Goal: Task Accomplishment & Management: Use online tool/utility

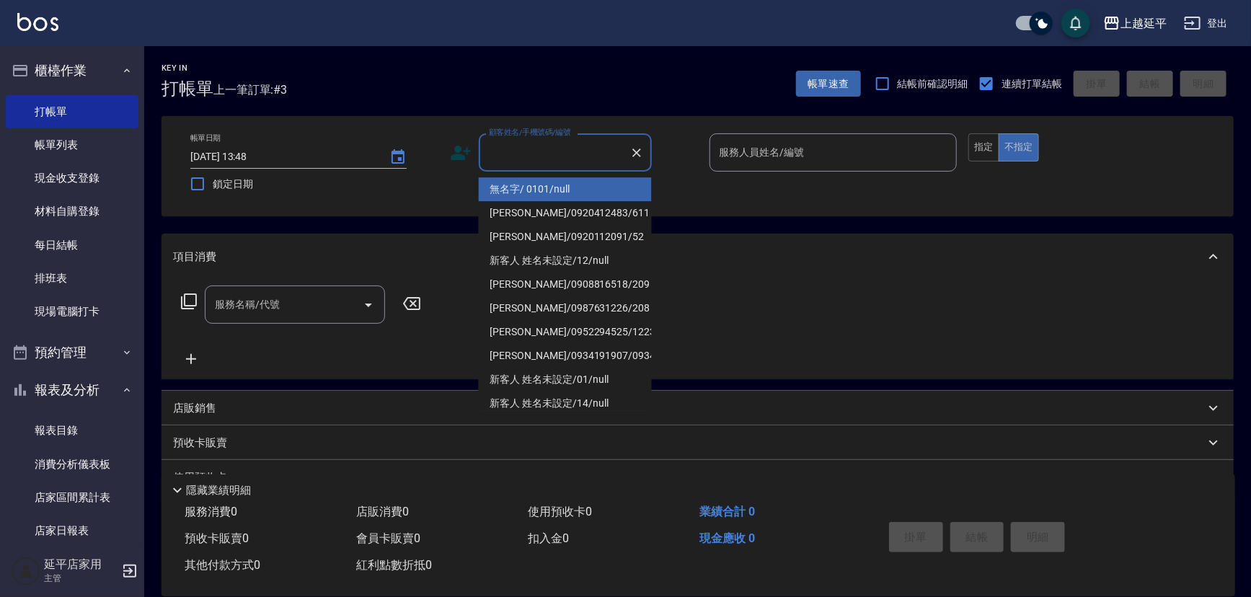
drag, startPoint x: 572, startPoint y: 164, endPoint x: 578, endPoint y: 172, distance: 10.3
click at [570, 164] on input "顧客姓名/手機號碼/編號" at bounding box center [554, 152] width 138 height 25
click at [571, 188] on li "[PERSON_NAME]/0920412483/611" at bounding box center [565, 189] width 173 height 24
type input "[PERSON_NAME]/0920412483/611"
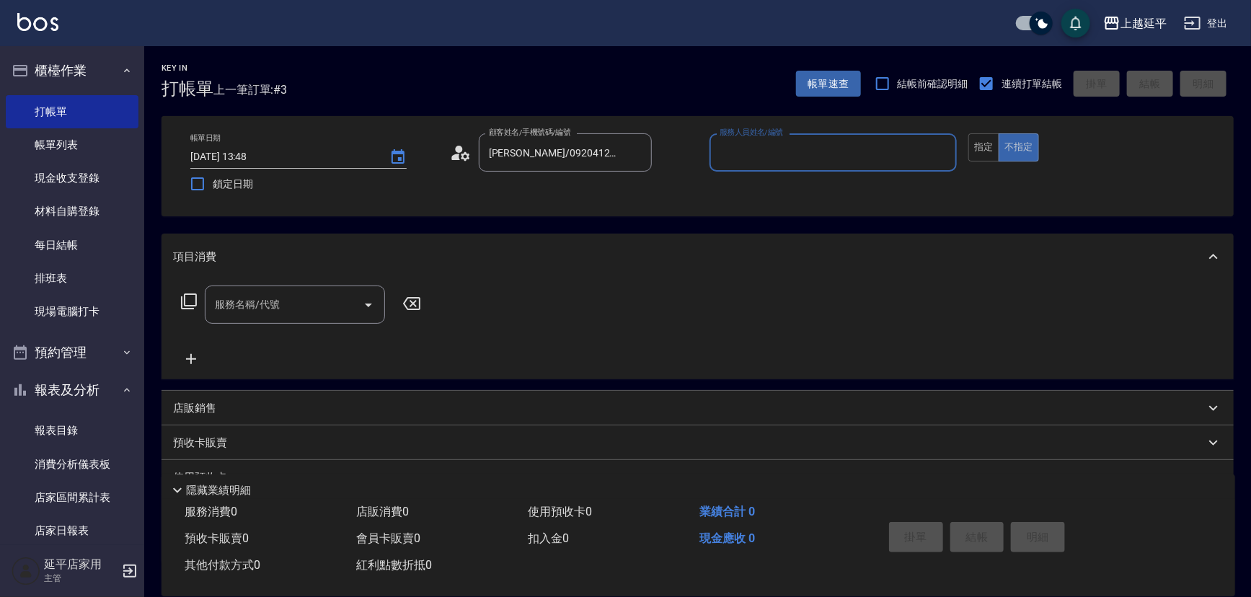
type input "Jessic-9"
click at [943, 150] on icon "Clear" at bounding box center [942, 153] width 14 height 14
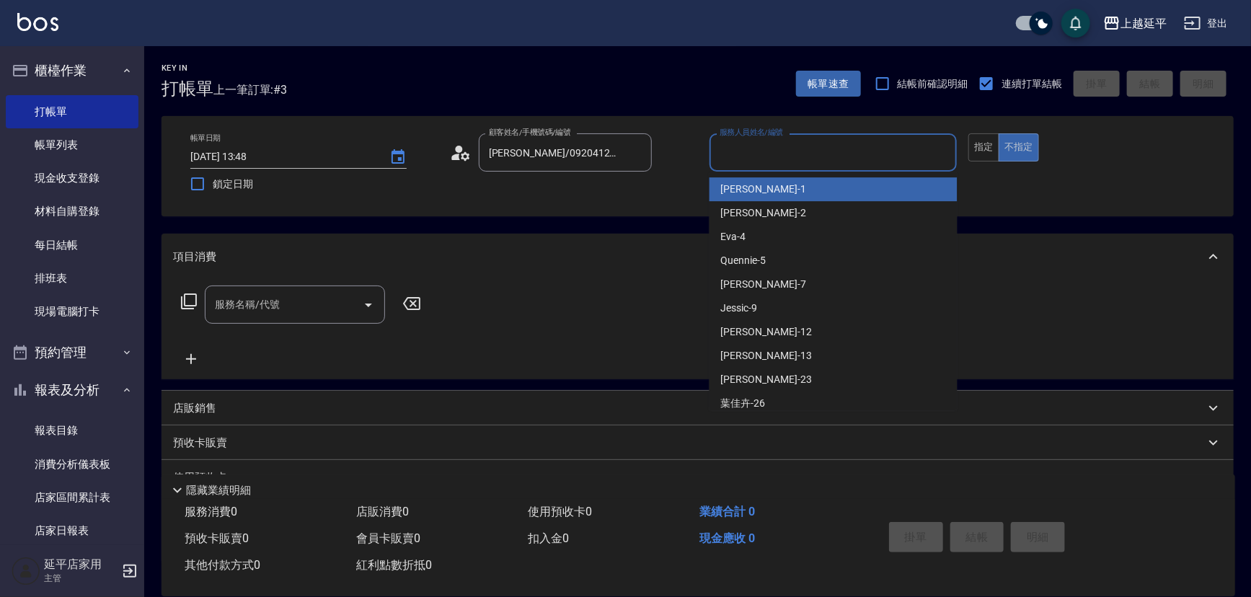
click at [860, 146] on input "服務人員姓名/編號" at bounding box center [833, 152] width 235 height 25
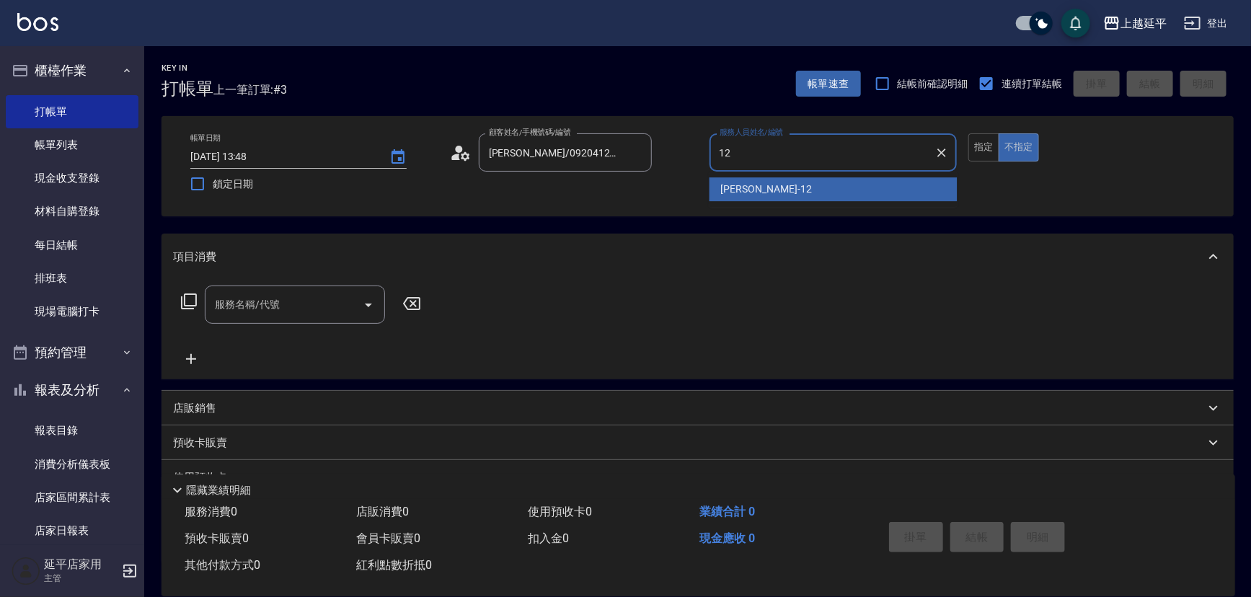
click at [812, 195] on div "[PERSON_NAME] -12" at bounding box center [834, 189] width 248 height 24
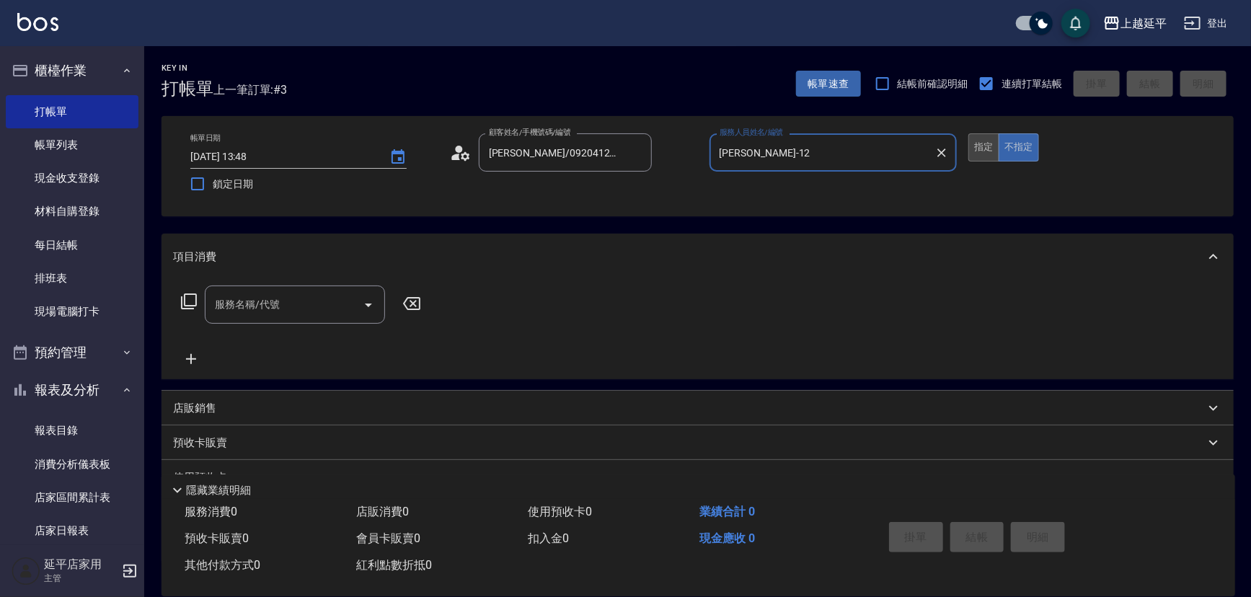
type input "[PERSON_NAME]-12"
click at [982, 151] on button "指定" at bounding box center [984, 147] width 31 height 28
click at [313, 302] on input "服務名稱/代號" at bounding box center [284, 304] width 146 height 25
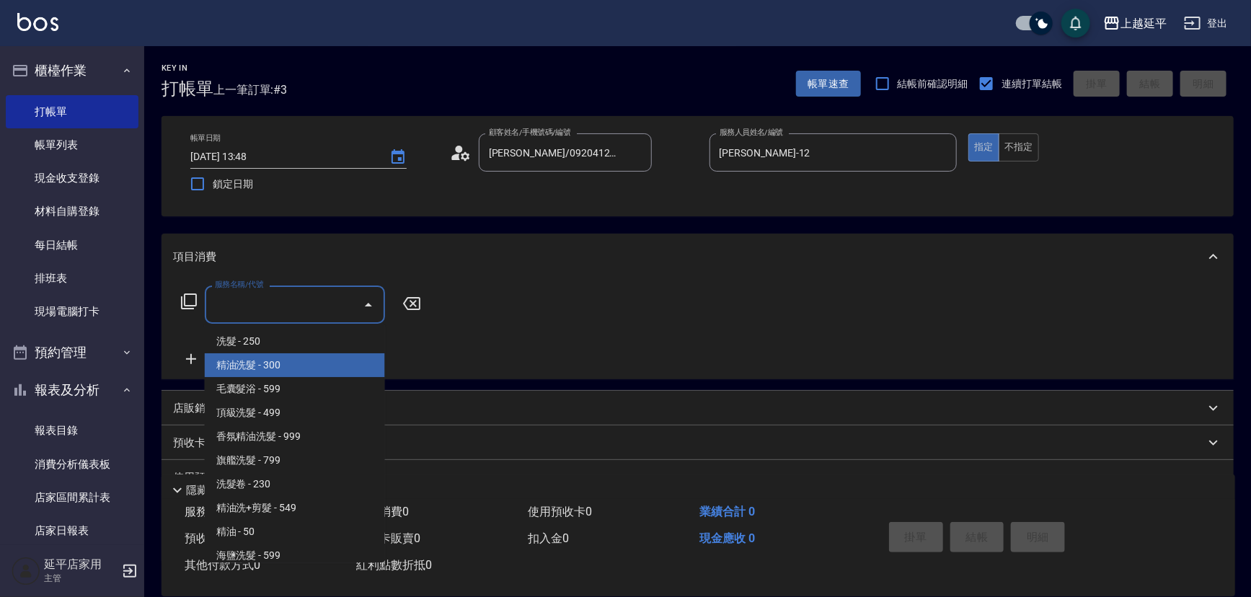
click at [304, 372] on span "精油洗髮 - 300" at bounding box center [295, 365] width 180 height 24
type input "精油洗髮(102)"
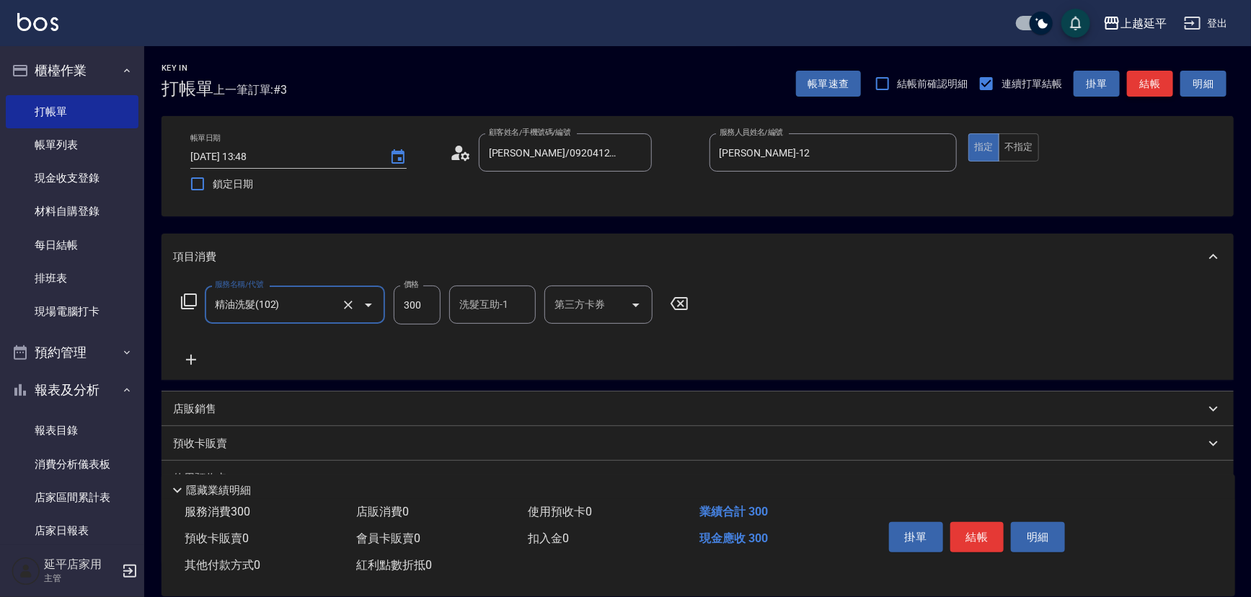
click at [1149, 89] on button "結帳" at bounding box center [1150, 84] width 46 height 27
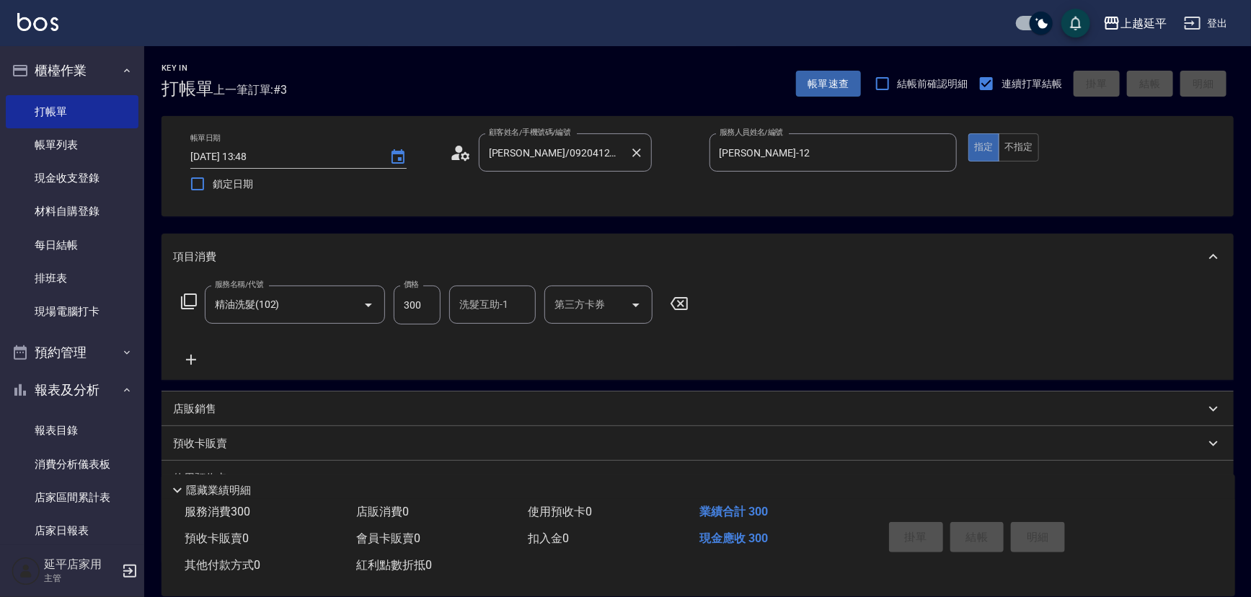
type input "[DATE] 15:21"
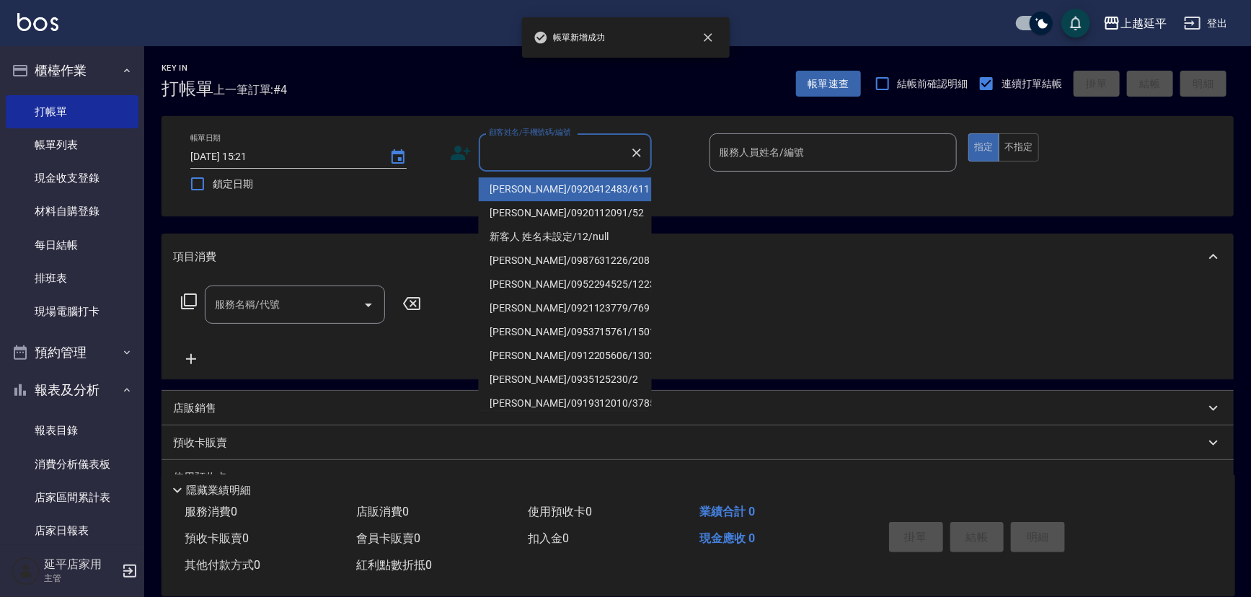
click at [597, 153] on input "顧客姓名/手機號碼/編號" at bounding box center [554, 152] width 138 height 25
click at [569, 186] on li "[PERSON_NAME]/0920412483/611" at bounding box center [565, 189] width 173 height 24
type input "[PERSON_NAME]/0920412483/611"
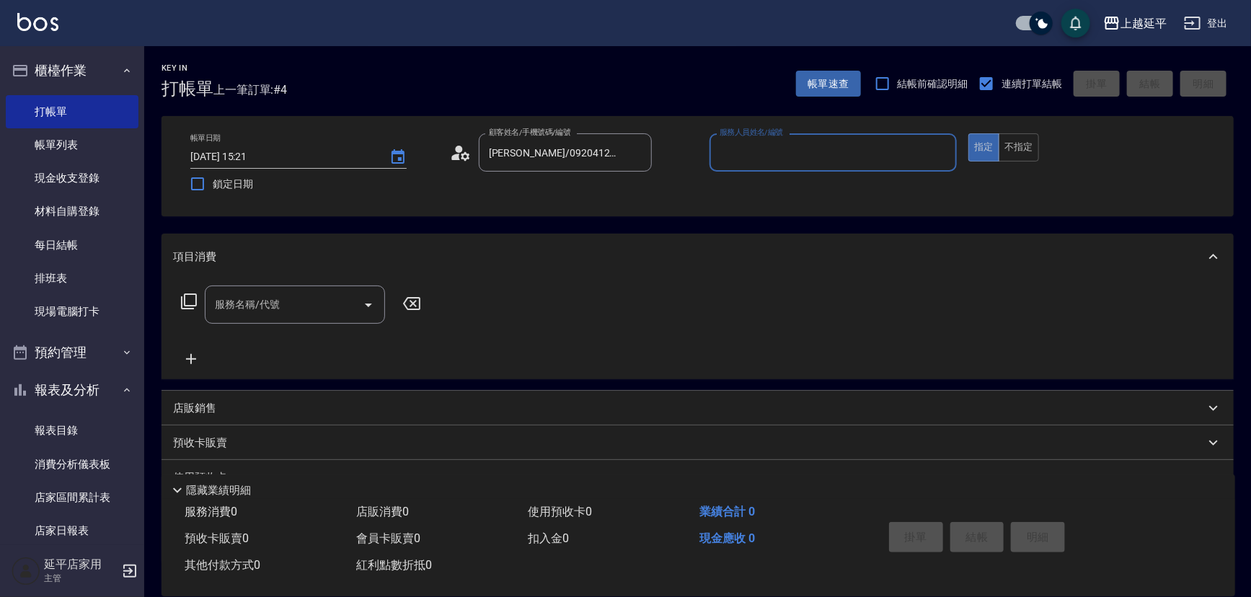
type input "Jessic-9"
click at [938, 152] on icon "Clear" at bounding box center [942, 153] width 14 height 14
click at [895, 152] on input "服務人員姓名/編號" at bounding box center [833, 152] width 235 height 25
click at [873, 191] on div "[PERSON_NAME] -12" at bounding box center [834, 189] width 248 height 24
type input "[PERSON_NAME]-12"
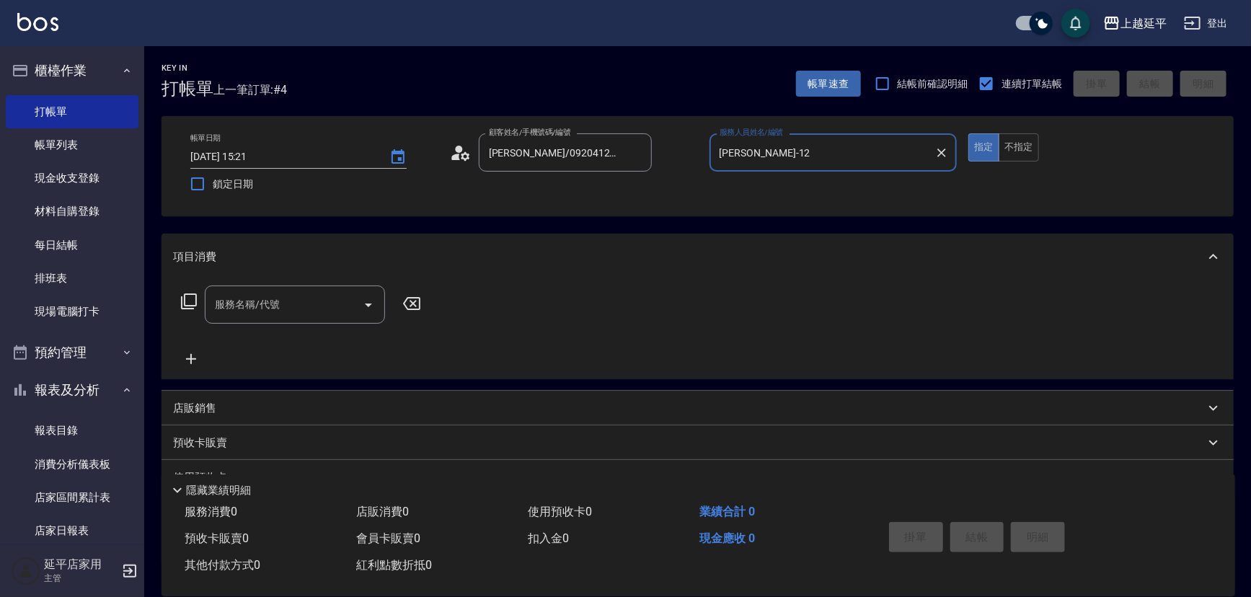
click at [314, 302] on input "服務名稱/代號" at bounding box center [284, 304] width 146 height 25
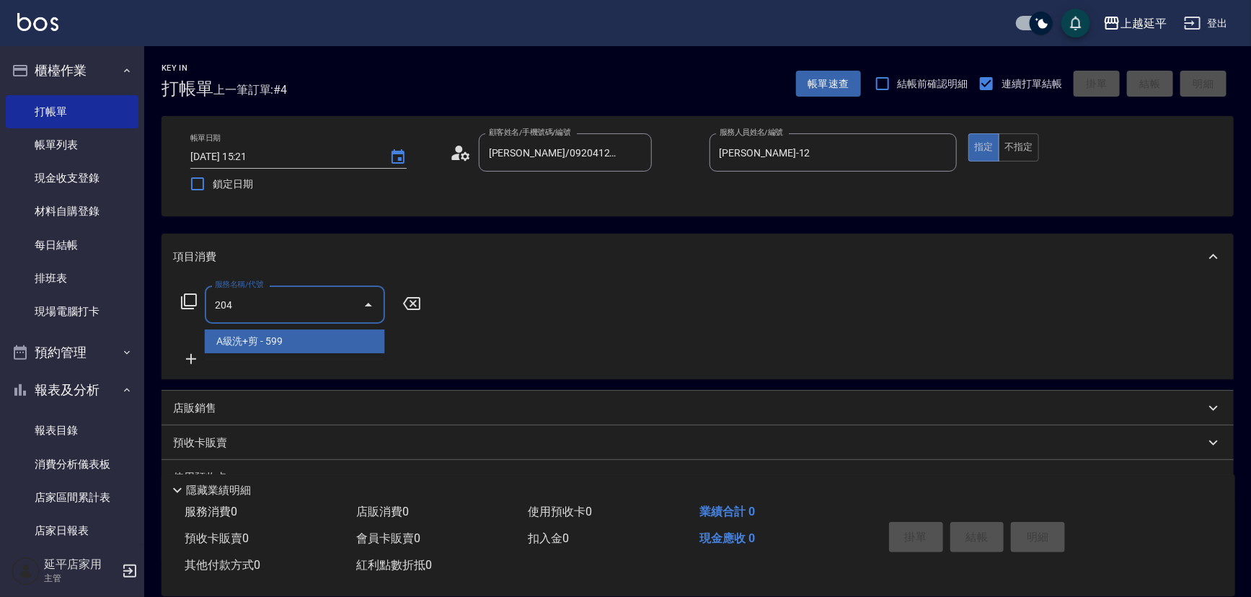
click at [314, 343] on span "A級洗+剪 - 599" at bounding box center [295, 342] width 180 height 24
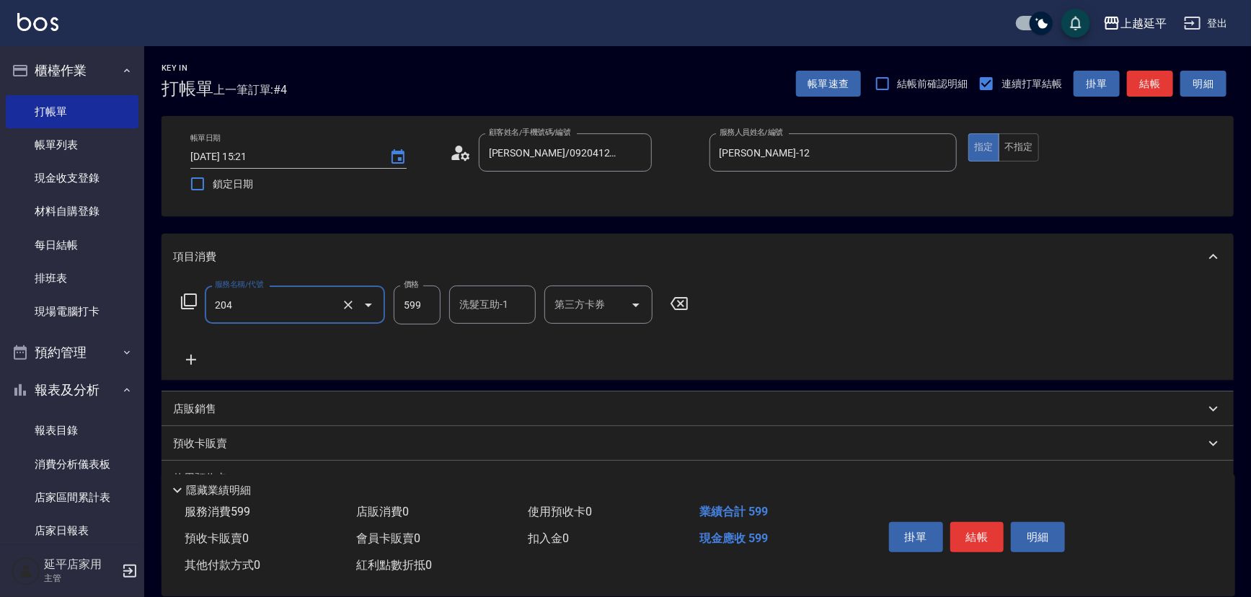
type input "A級洗+剪(204)"
click at [1147, 88] on button "結帳" at bounding box center [1150, 84] width 46 height 27
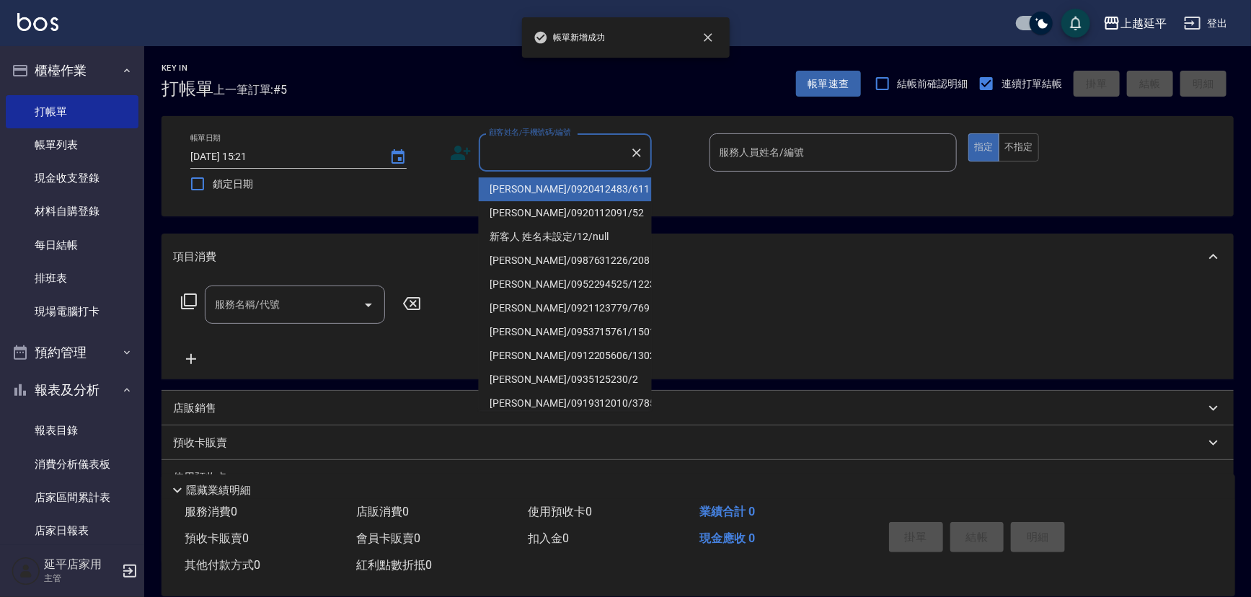
drag, startPoint x: 547, startPoint y: 155, endPoint x: 551, endPoint y: 175, distance: 19.9
click at [547, 157] on input "顧客姓名/手機號碼/編號" at bounding box center [554, 152] width 138 height 25
click at [563, 188] on li "[PERSON_NAME]/0920412483/611" at bounding box center [565, 189] width 173 height 24
type input "[PERSON_NAME]/0920412483/611"
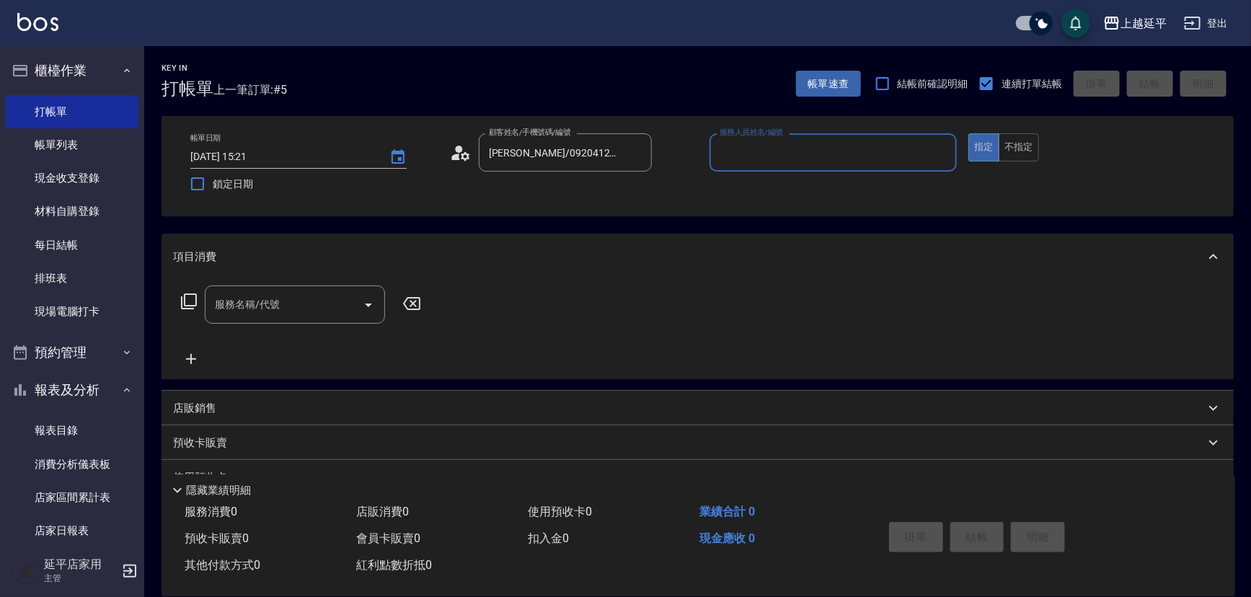
type input "Jessic-9"
click at [946, 149] on icon "Clear" at bounding box center [942, 153] width 14 height 14
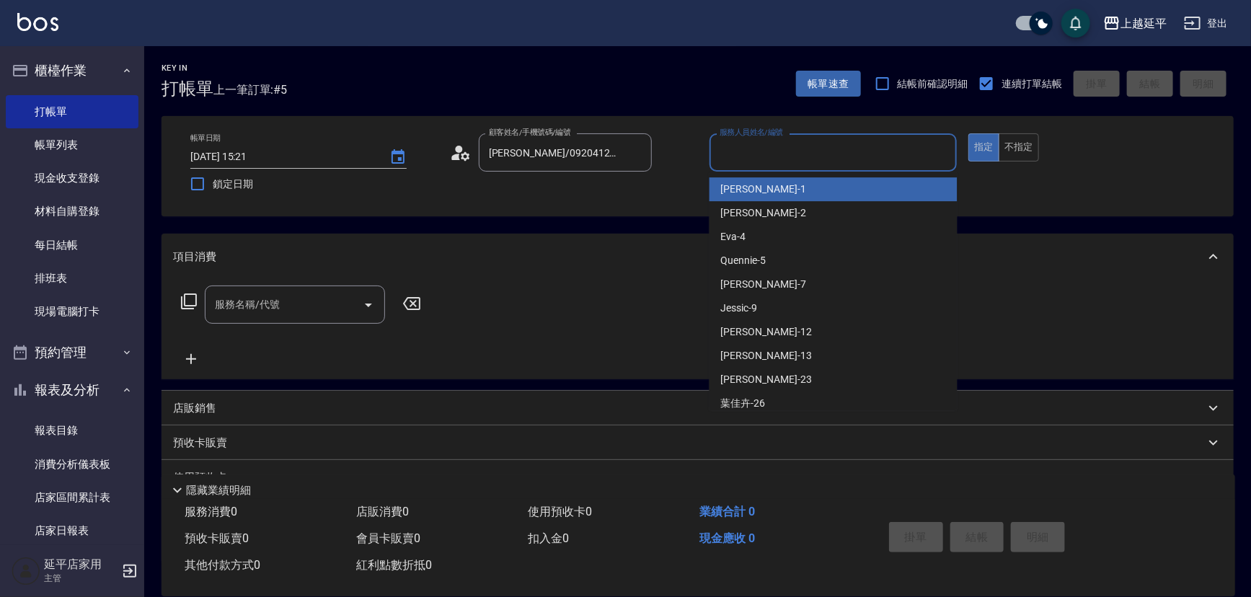
click at [910, 151] on input "服務人員姓名/編號" at bounding box center [833, 152] width 235 height 25
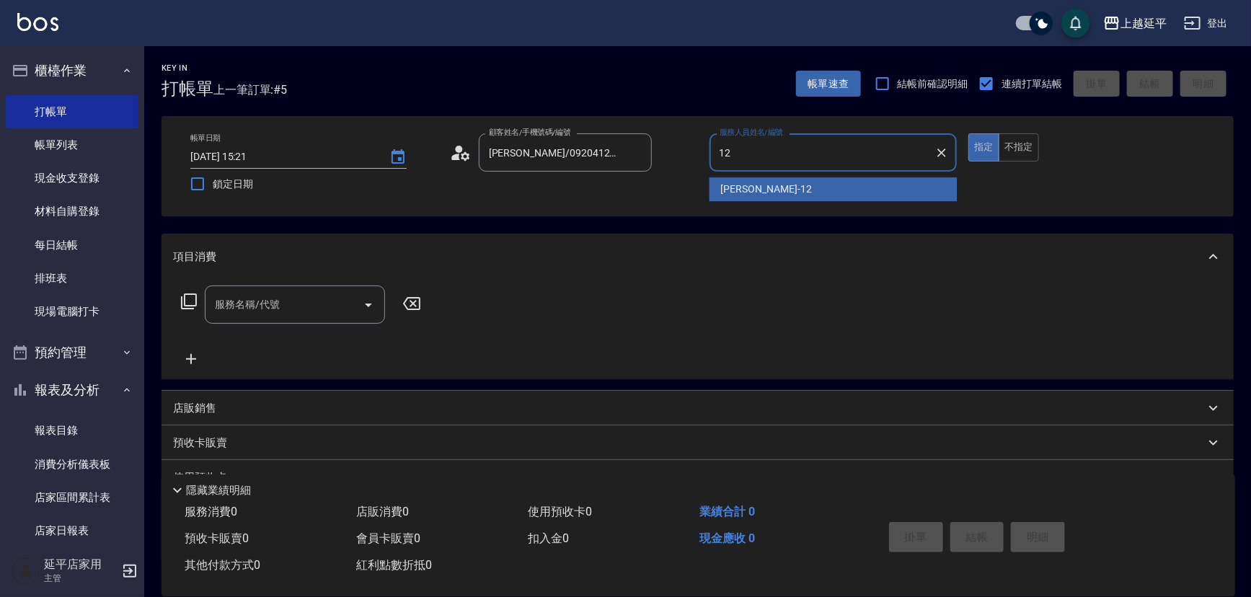
click at [842, 187] on div "[PERSON_NAME] -12" at bounding box center [834, 189] width 248 height 24
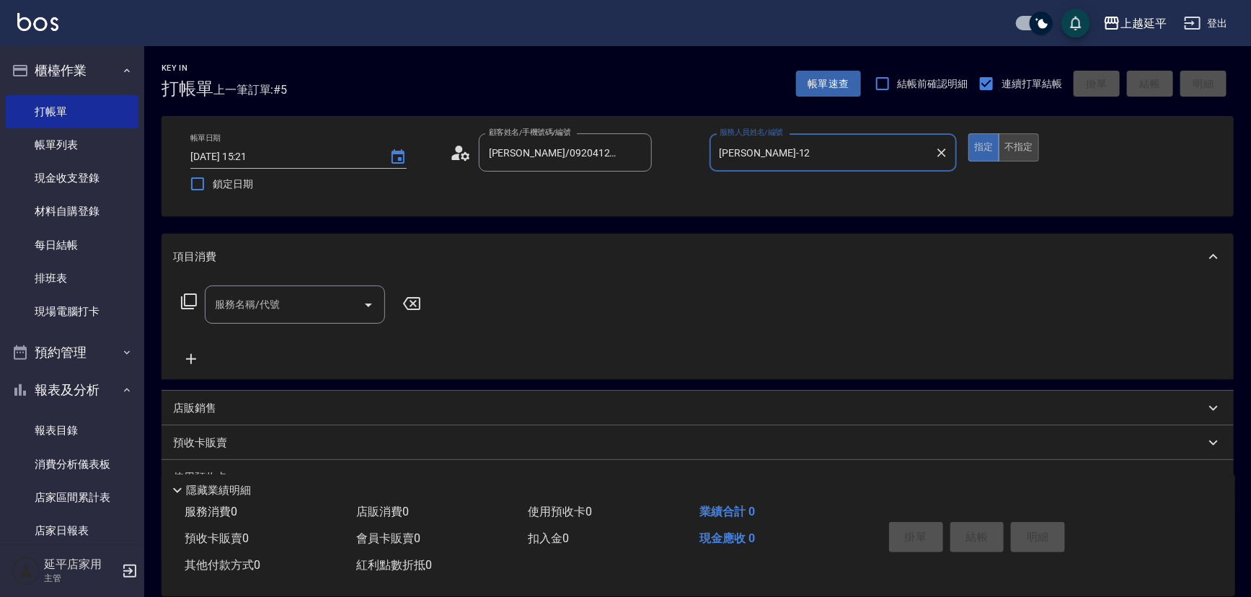
type input "[PERSON_NAME]-12"
click at [1024, 147] on button "不指定" at bounding box center [1019, 147] width 40 height 28
click at [301, 302] on input "服務名稱/代號" at bounding box center [284, 304] width 146 height 25
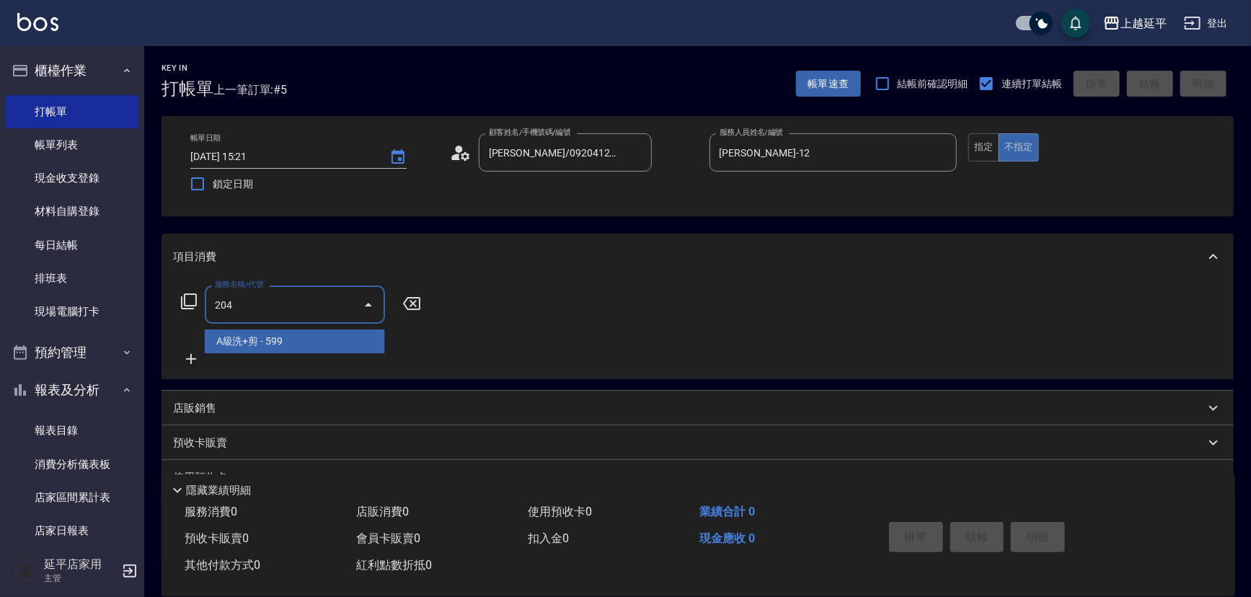
click at [321, 340] on span "A級洗+剪 - 599" at bounding box center [295, 342] width 180 height 24
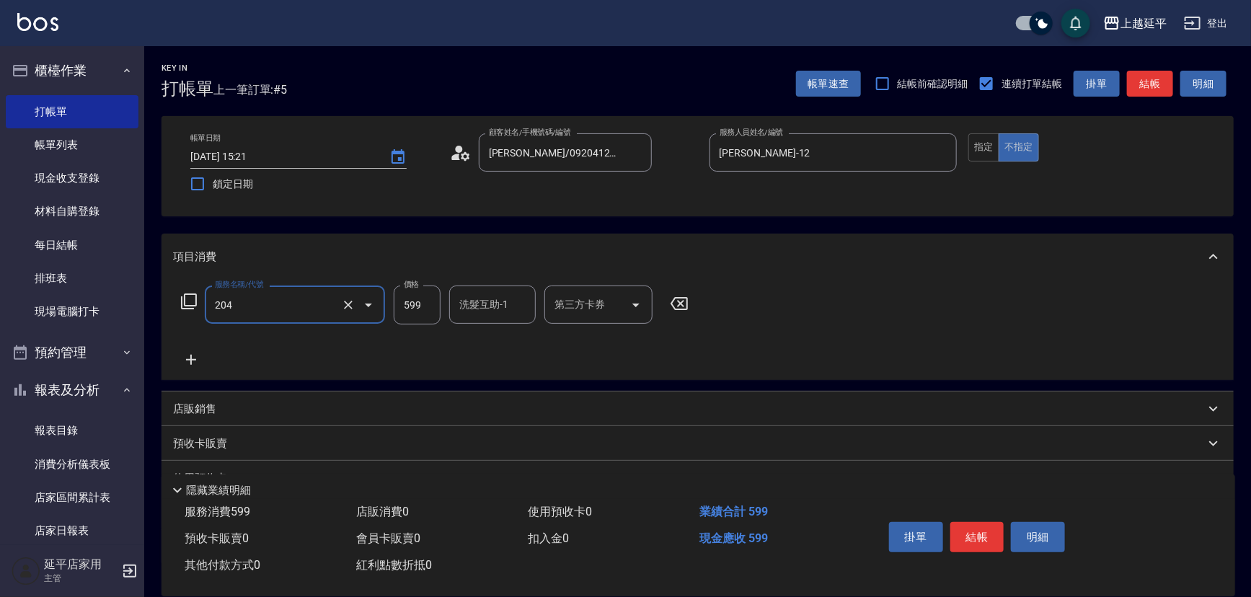
type input "A級洗+剪(204)"
click at [424, 303] on input "599" at bounding box center [417, 305] width 47 height 39
type input "499"
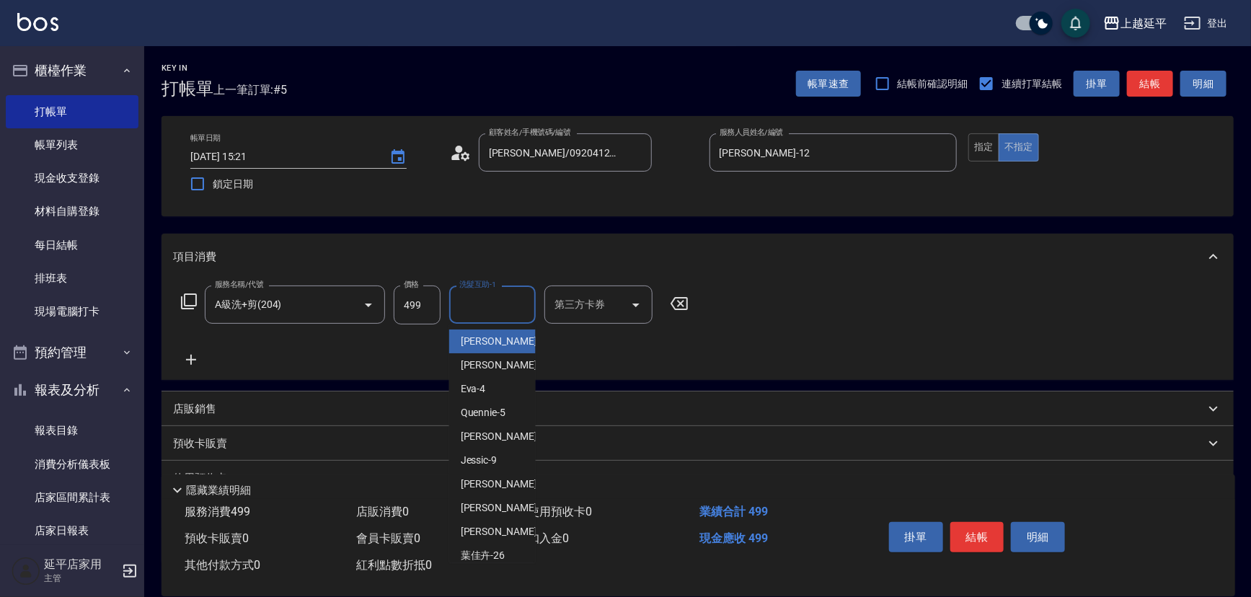
click at [478, 309] on input "洗髮互助-1" at bounding box center [493, 304] width 74 height 25
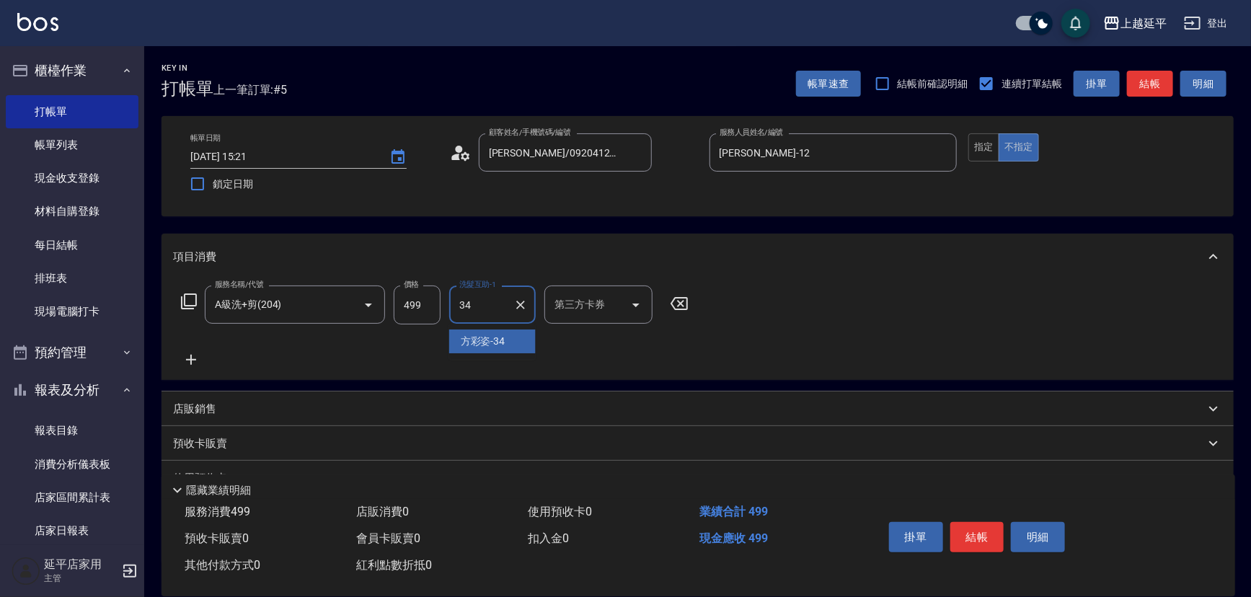
click at [505, 332] on div "[PERSON_NAME]-34" at bounding box center [492, 342] width 87 height 24
type input "方彩姿-34"
click at [1147, 89] on button "結帳" at bounding box center [1150, 84] width 46 height 27
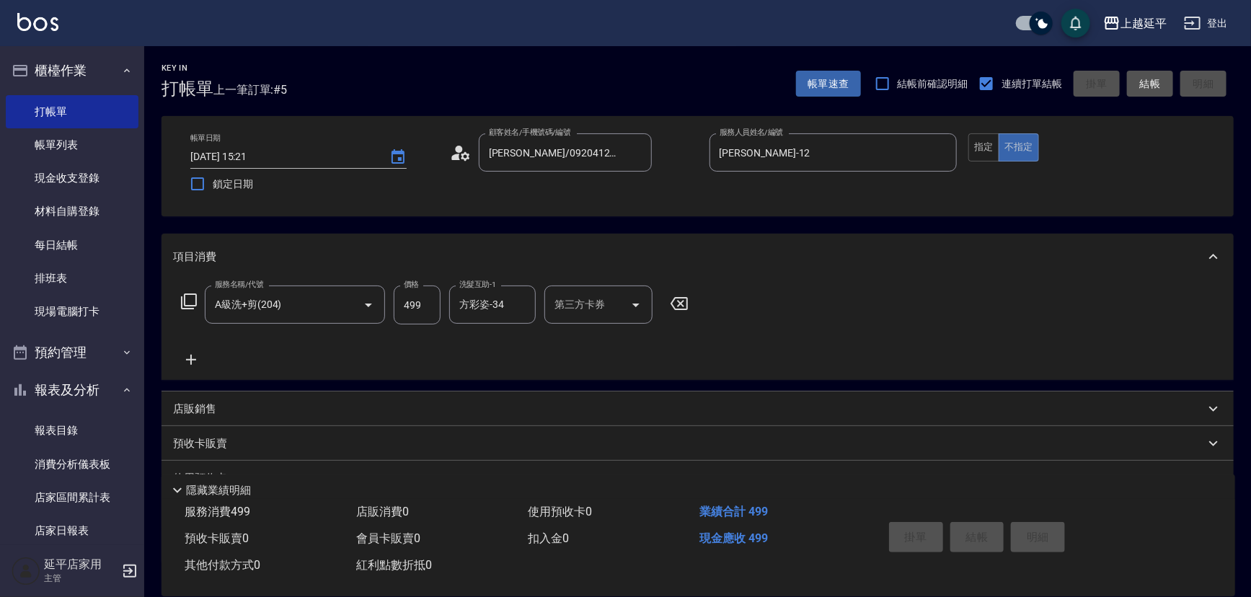
type input "[DATE] 15:22"
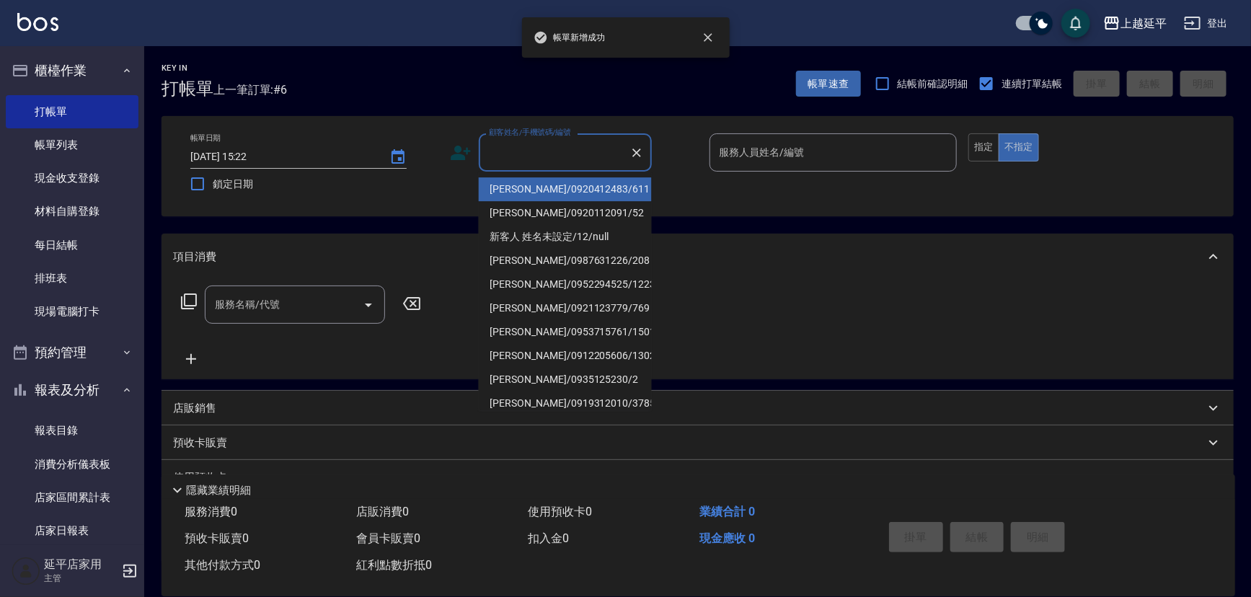
click at [575, 144] on input "顧客姓名/手機號碼/編號" at bounding box center [554, 152] width 138 height 25
click at [569, 190] on li "[PERSON_NAME]/0920412483/611" at bounding box center [565, 189] width 173 height 24
type input "[PERSON_NAME]/0920412483/611"
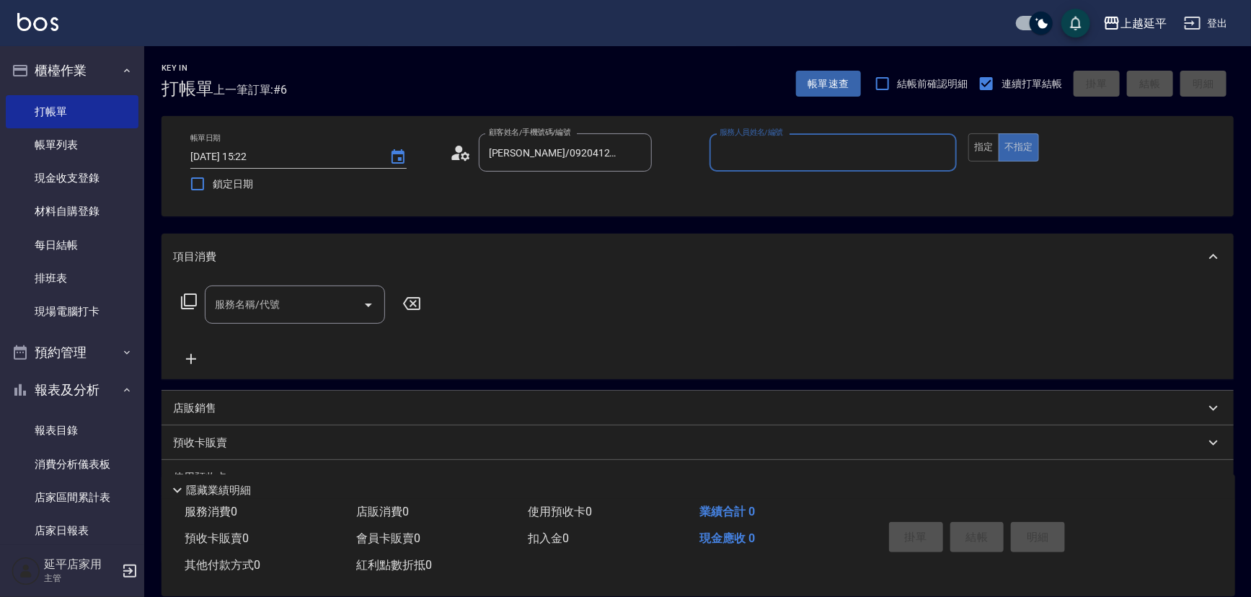
type input "Jessic-9"
click at [758, 156] on input "Jessic-9" at bounding box center [822, 152] width 213 height 25
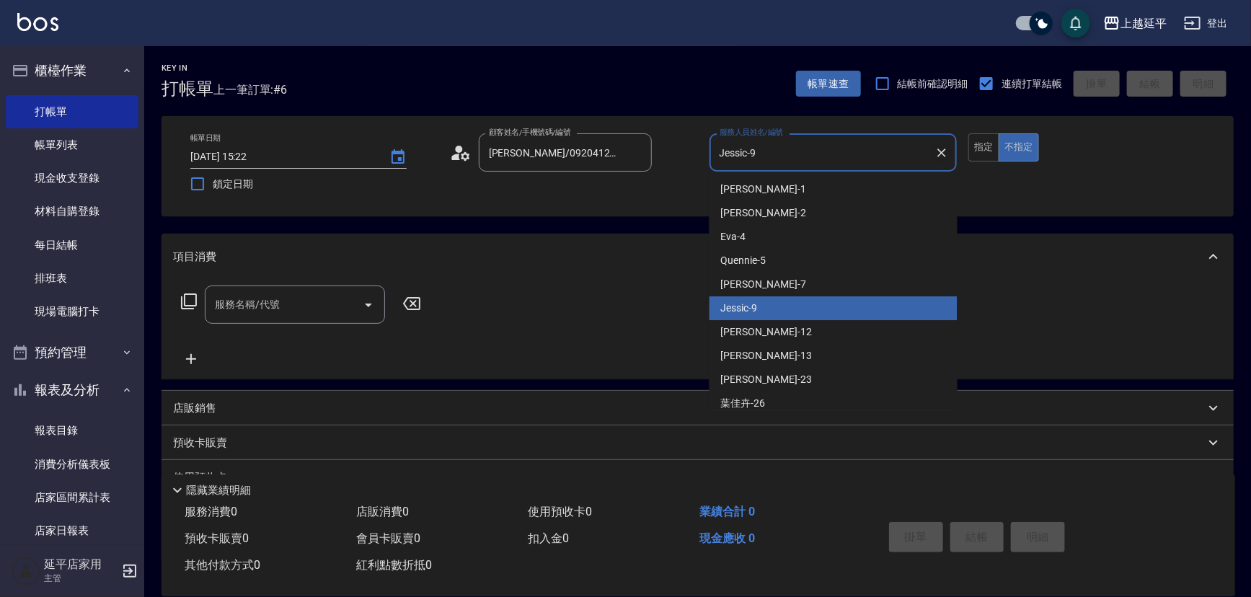
click at [940, 151] on icon "Clear" at bounding box center [942, 153] width 14 height 14
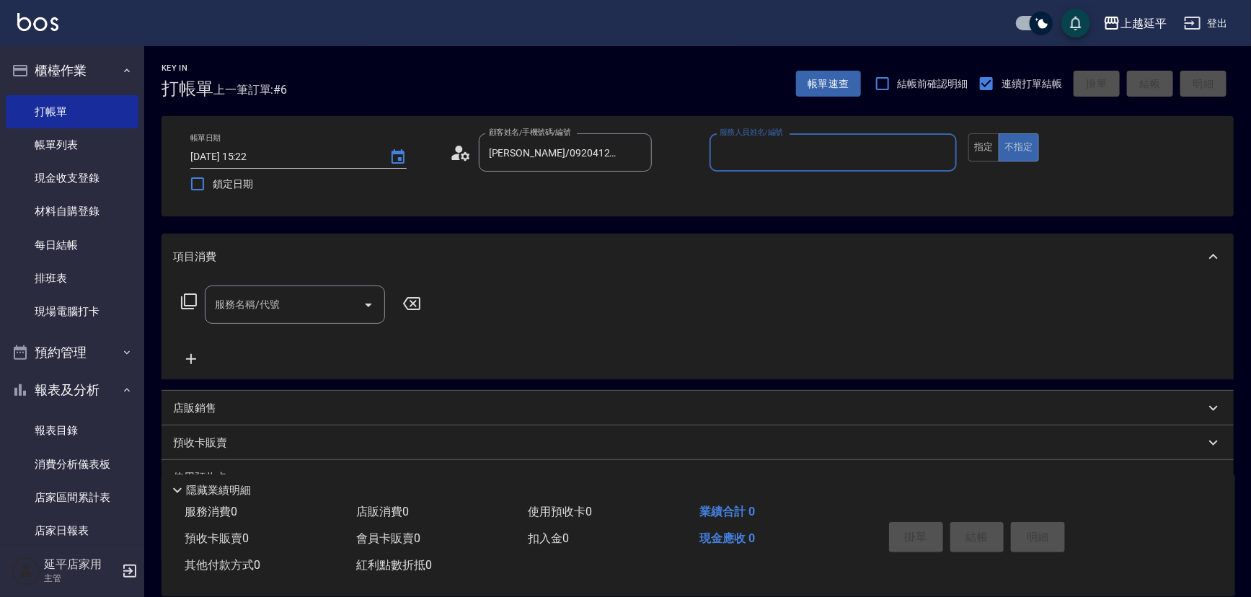
click at [911, 154] on input "服務人員姓名/編號" at bounding box center [833, 152] width 235 height 25
click at [855, 182] on div "[PERSON_NAME] -12" at bounding box center [834, 189] width 248 height 24
type input "[PERSON_NAME]-12"
click at [985, 151] on button "指定" at bounding box center [984, 147] width 31 height 28
drag, startPoint x: 291, startPoint y: 312, endPoint x: 296, endPoint y: 322, distance: 11.0
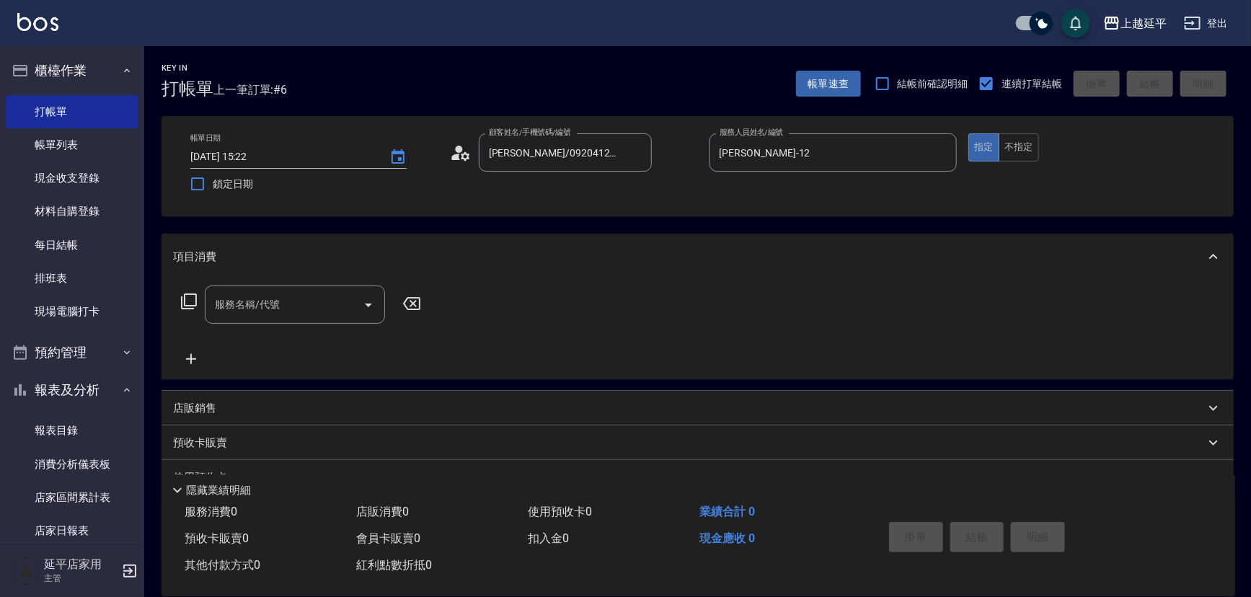
click at [291, 316] on input "服務名稱/代號" at bounding box center [284, 304] width 146 height 25
click at [274, 345] on span "A級洗+剪 - 599" at bounding box center [295, 342] width 180 height 24
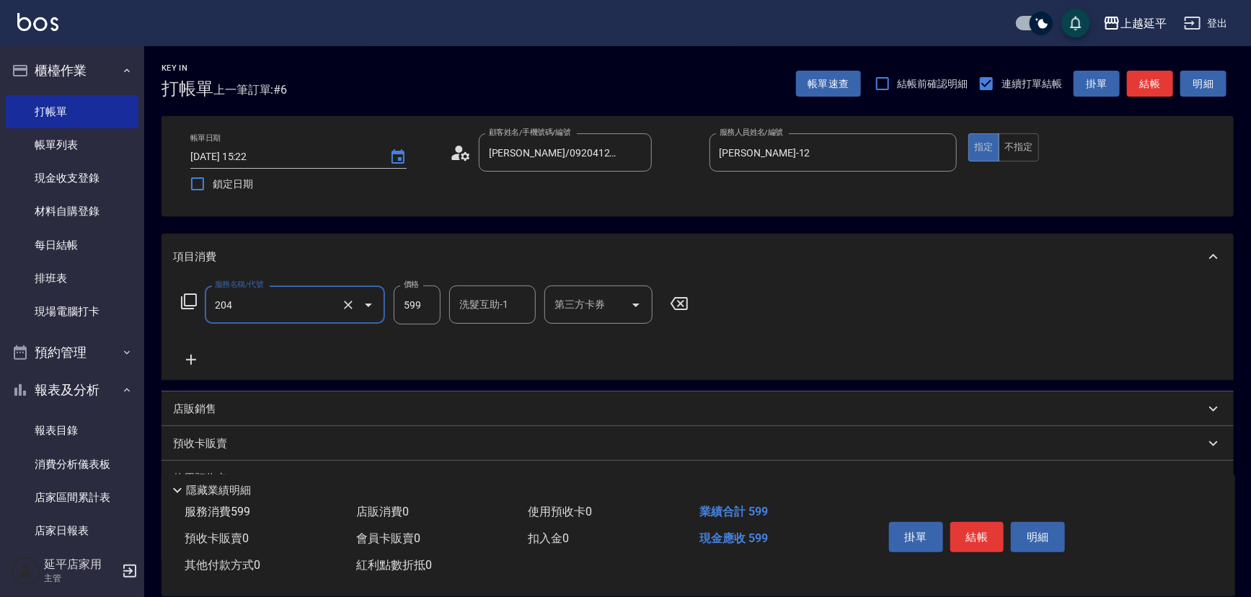
type input "A級洗+剪(204)"
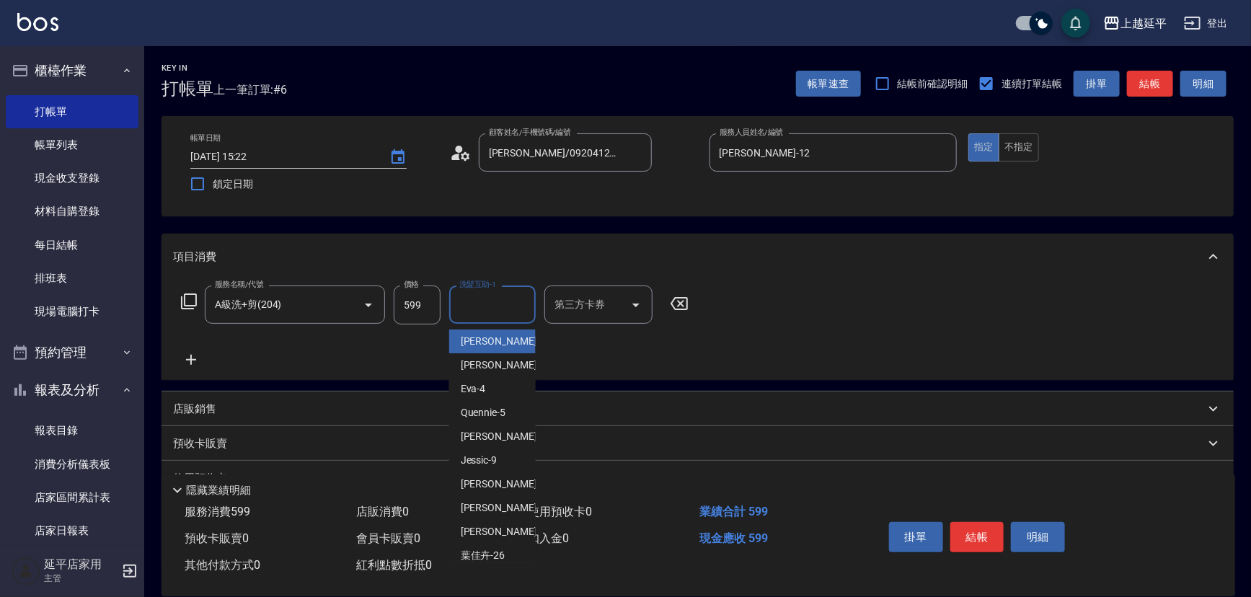
click at [468, 305] on input "洗髮互助-1" at bounding box center [493, 304] width 74 height 25
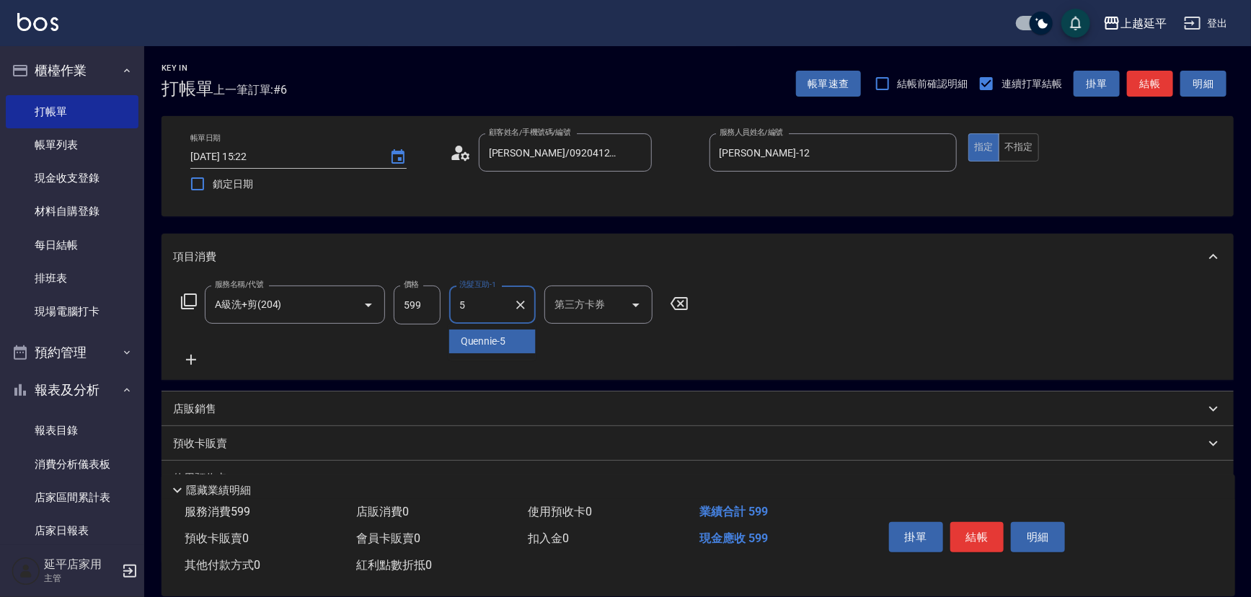
click at [474, 344] on span "Quennie -5" at bounding box center [483, 341] width 45 height 15
type input "Quennie-5"
click at [1140, 81] on button "結帳" at bounding box center [1150, 84] width 46 height 27
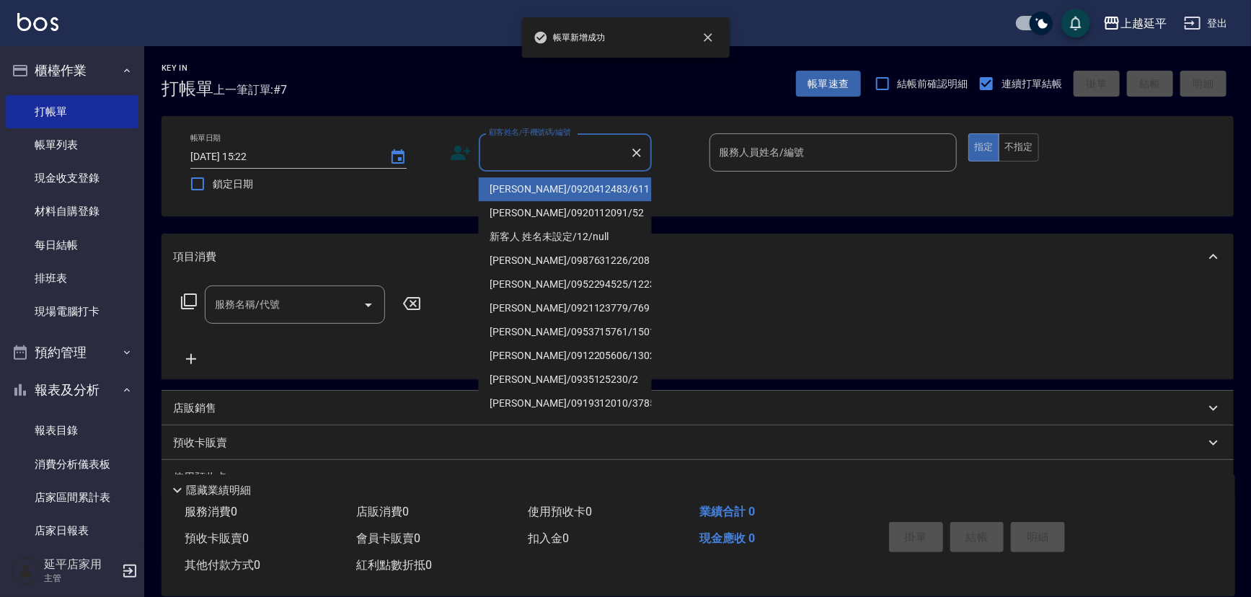
click at [536, 152] on input "顧客姓名/手機號碼/編號" at bounding box center [554, 152] width 138 height 25
drag, startPoint x: 552, startPoint y: 189, endPoint x: 705, endPoint y: 165, distance: 154.0
click at [553, 188] on li "[PERSON_NAME]/0920412483/611" at bounding box center [565, 189] width 173 height 24
type input "[PERSON_NAME]/0920412483/611"
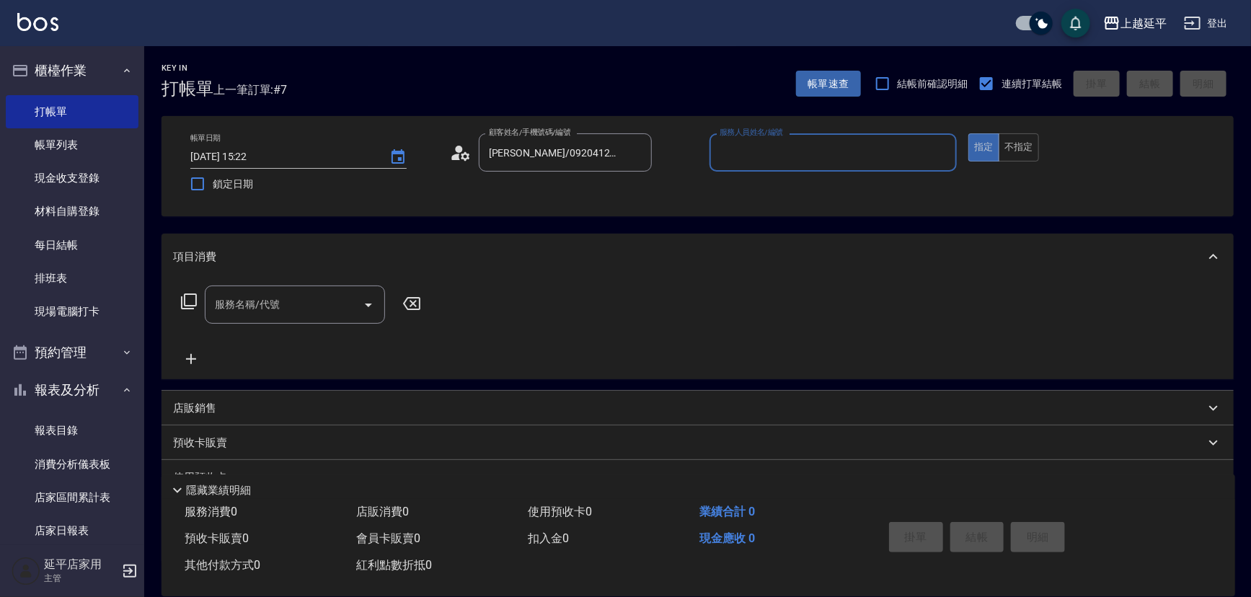
type input "Jessic-9"
click at [944, 154] on icon "Clear" at bounding box center [942, 153] width 9 height 9
click at [916, 154] on input "服務人員姓名/編號" at bounding box center [833, 152] width 235 height 25
click at [801, 195] on div "[PERSON_NAME] -12" at bounding box center [834, 189] width 248 height 24
type input "[PERSON_NAME]-12"
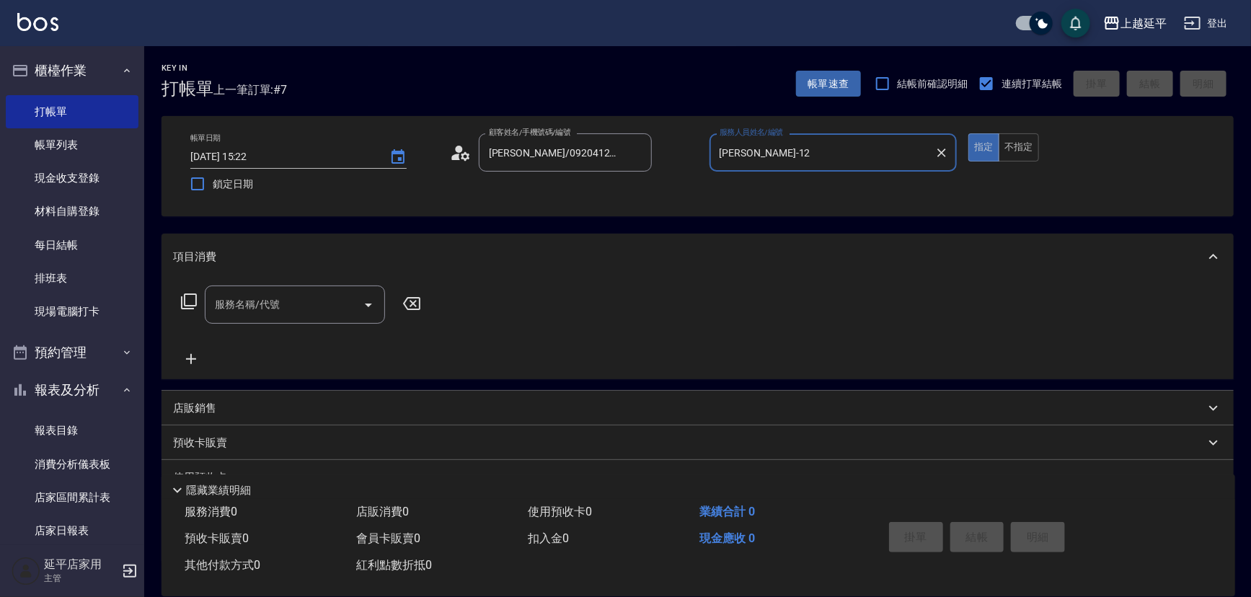
drag, startPoint x: 298, startPoint y: 308, endPoint x: 307, endPoint y: 309, distance: 8.8
click at [300, 308] on input "服務名稱/代號" at bounding box center [284, 304] width 146 height 25
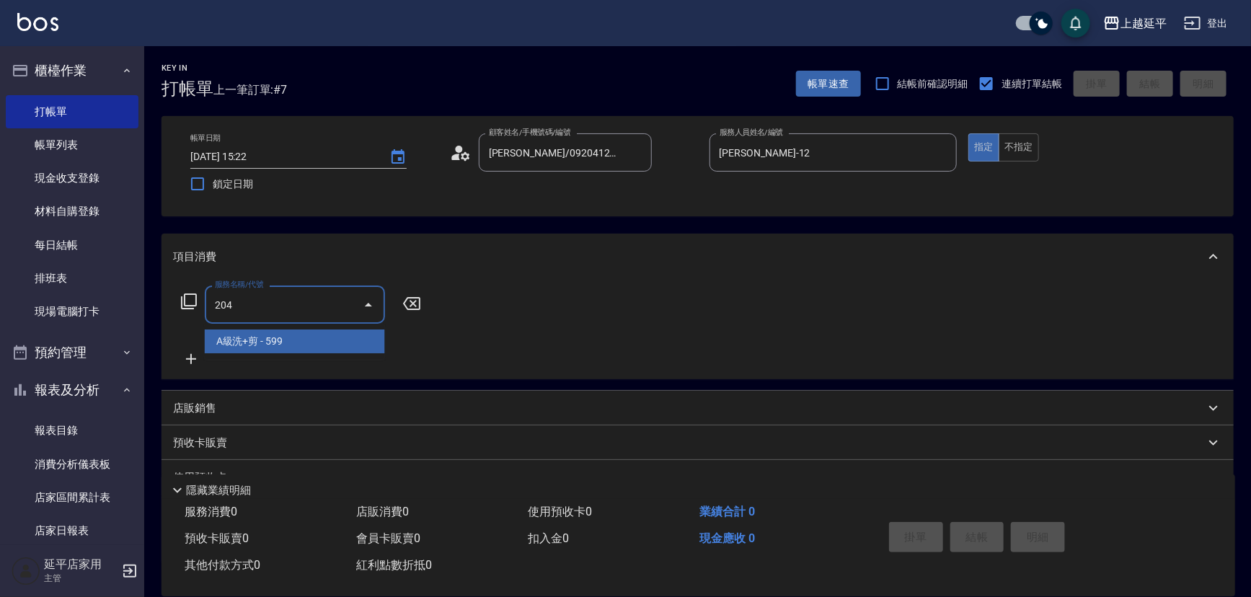
click at [324, 339] on span "A級洗+剪 - 599" at bounding box center [295, 342] width 180 height 24
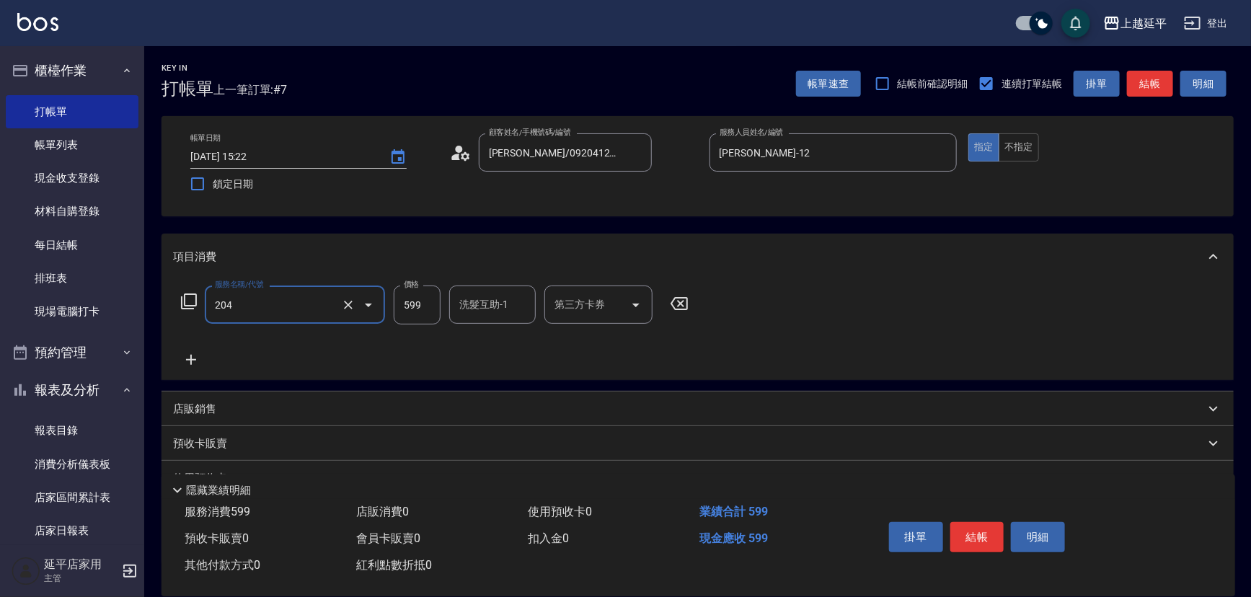
type input "A級洗+剪(204)"
click at [488, 303] on input "洗髮互助-1" at bounding box center [493, 304] width 74 height 25
type input "方彩姿-34"
click at [999, 526] on button "結帳" at bounding box center [978, 537] width 54 height 30
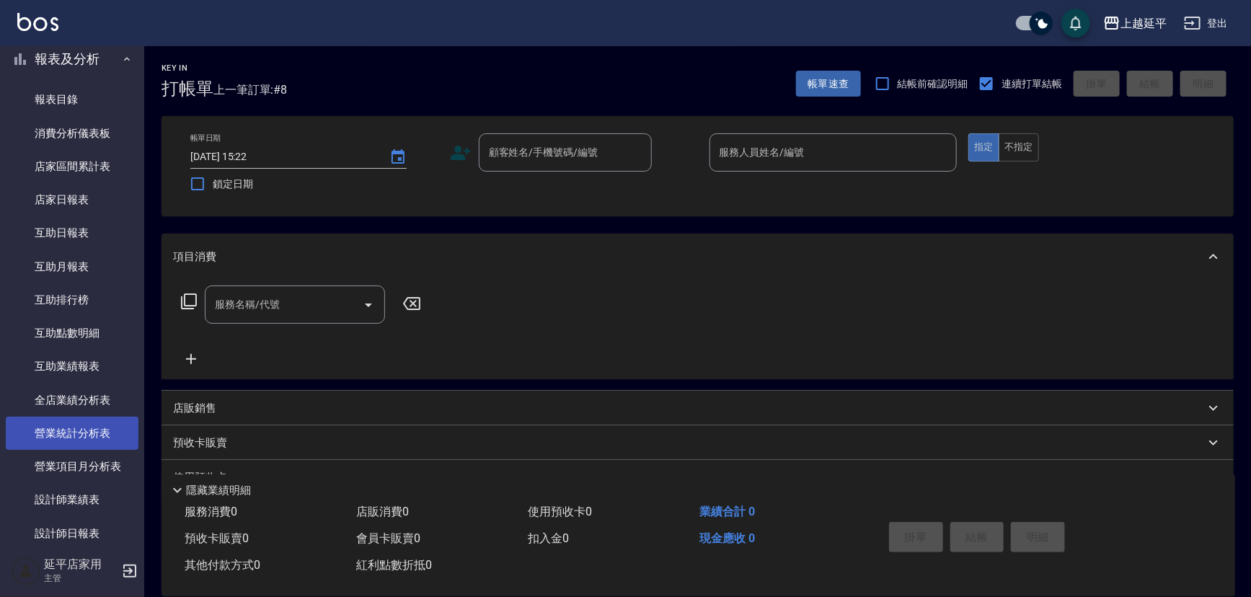
scroll to position [393, 0]
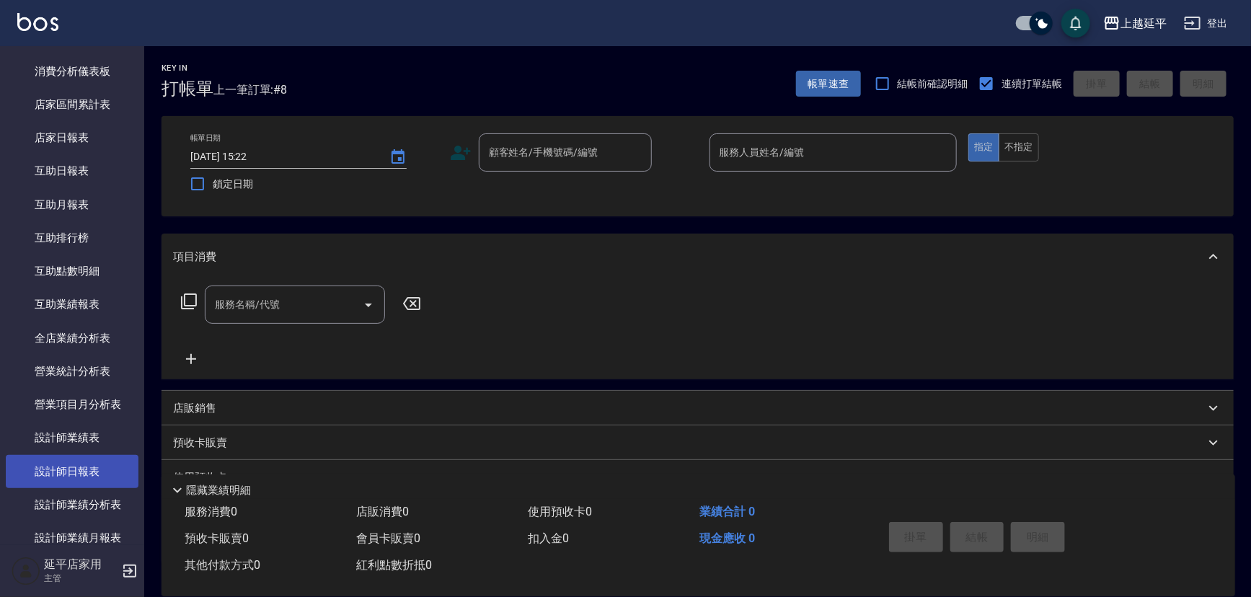
click at [84, 469] on link "設計師日報表" at bounding box center [72, 471] width 133 height 33
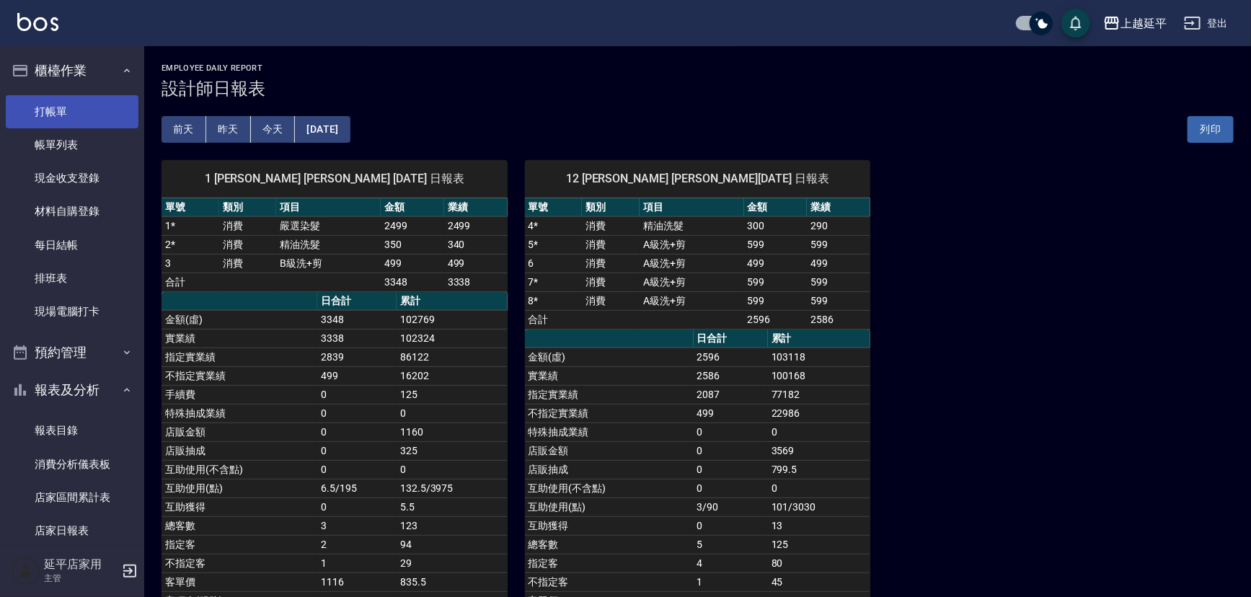
click at [49, 115] on link "打帳單" at bounding box center [72, 111] width 133 height 33
